Goal: Task Accomplishment & Management: Complete application form

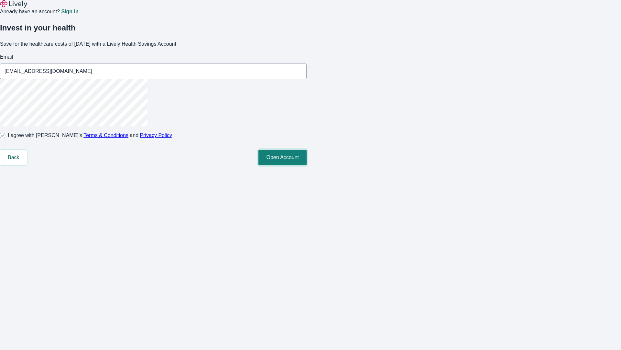
click at [307, 165] on button "Open Account" at bounding box center [283, 158] width 48 height 16
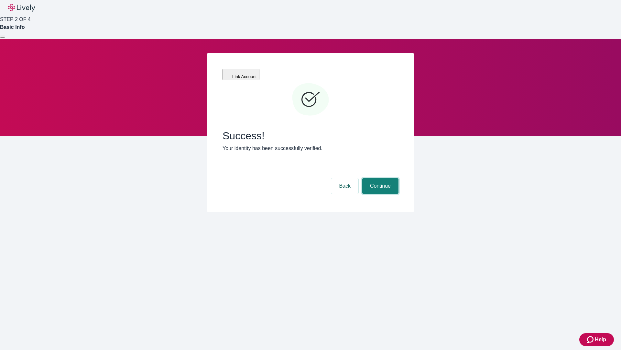
click at [380, 178] on button "Continue" at bounding box center [380, 186] width 36 height 16
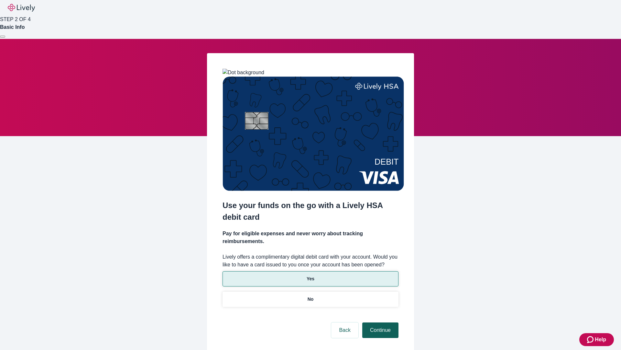
click at [310, 275] on p "Yes" at bounding box center [311, 278] width 8 height 7
click at [380, 322] on button "Continue" at bounding box center [380, 330] width 36 height 16
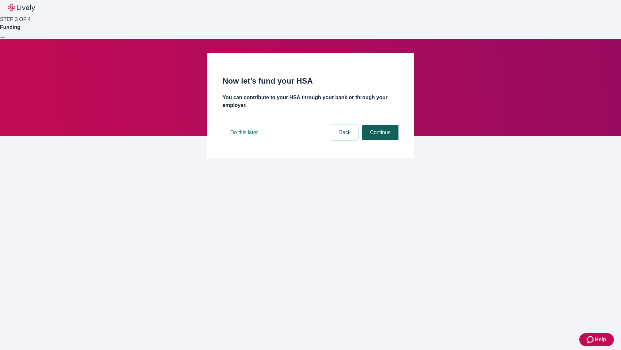
click at [380, 140] on button "Continue" at bounding box center [380, 133] width 36 height 16
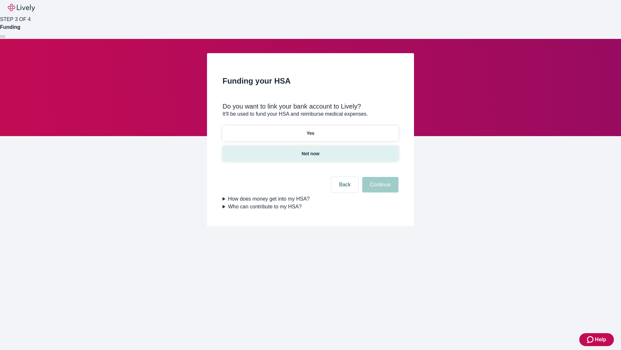
click at [310, 150] on p "Not now" at bounding box center [311, 153] width 18 height 7
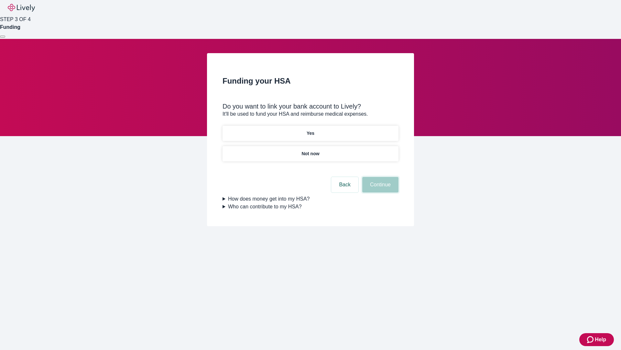
click at [380, 188] on button "Continue" at bounding box center [380, 185] width 36 height 16
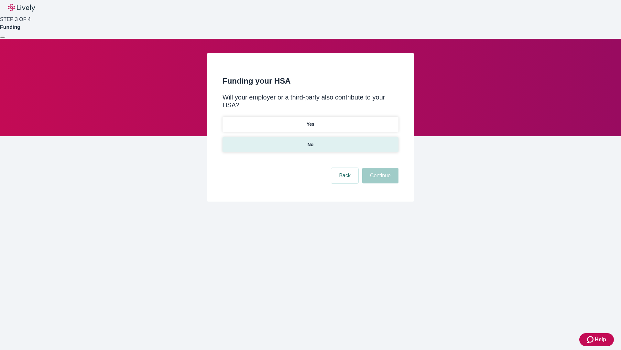
click at [310, 141] on p "No" at bounding box center [311, 144] width 6 height 7
click at [380, 168] on button "Continue" at bounding box center [380, 176] width 36 height 16
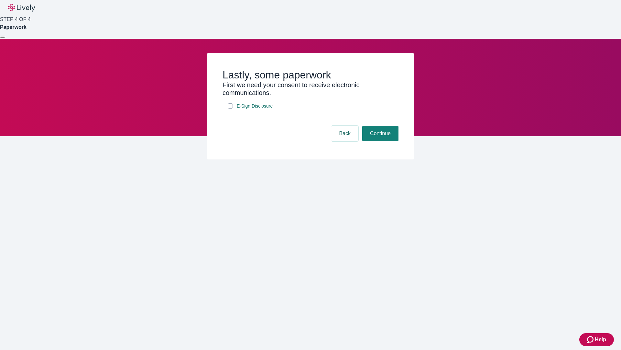
click at [230, 108] on input "E-Sign Disclosure" at bounding box center [230, 105] width 5 height 5
checkbox input "true"
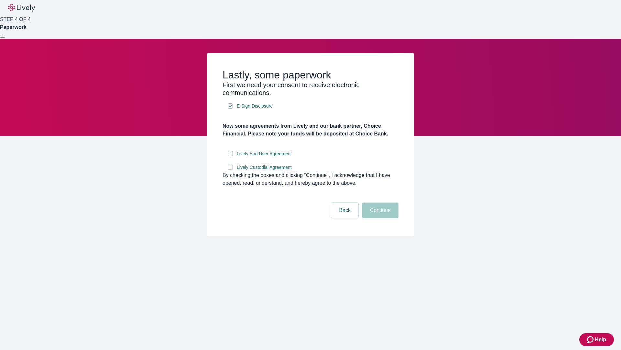
click at [230, 156] on input "Lively End User Agreement" at bounding box center [230, 153] width 5 height 5
checkbox input "true"
click at [230, 170] on input "Lively Custodial Agreement" at bounding box center [230, 166] width 5 height 5
checkbox input "true"
click at [380, 218] on button "Continue" at bounding box center [380, 210] width 36 height 16
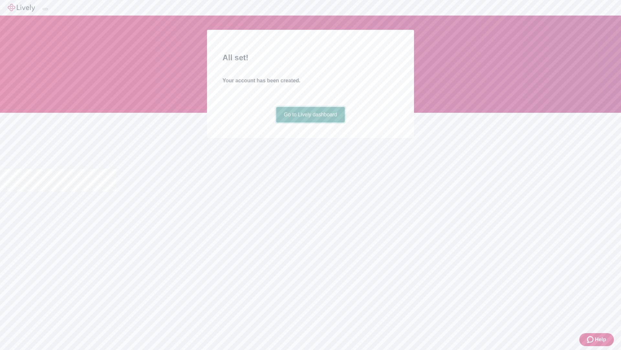
click at [310, 122] on link "Go to Lively dashboard" at bounding box center [310, 115] width 69 height 16
